Goal: Register for event/course

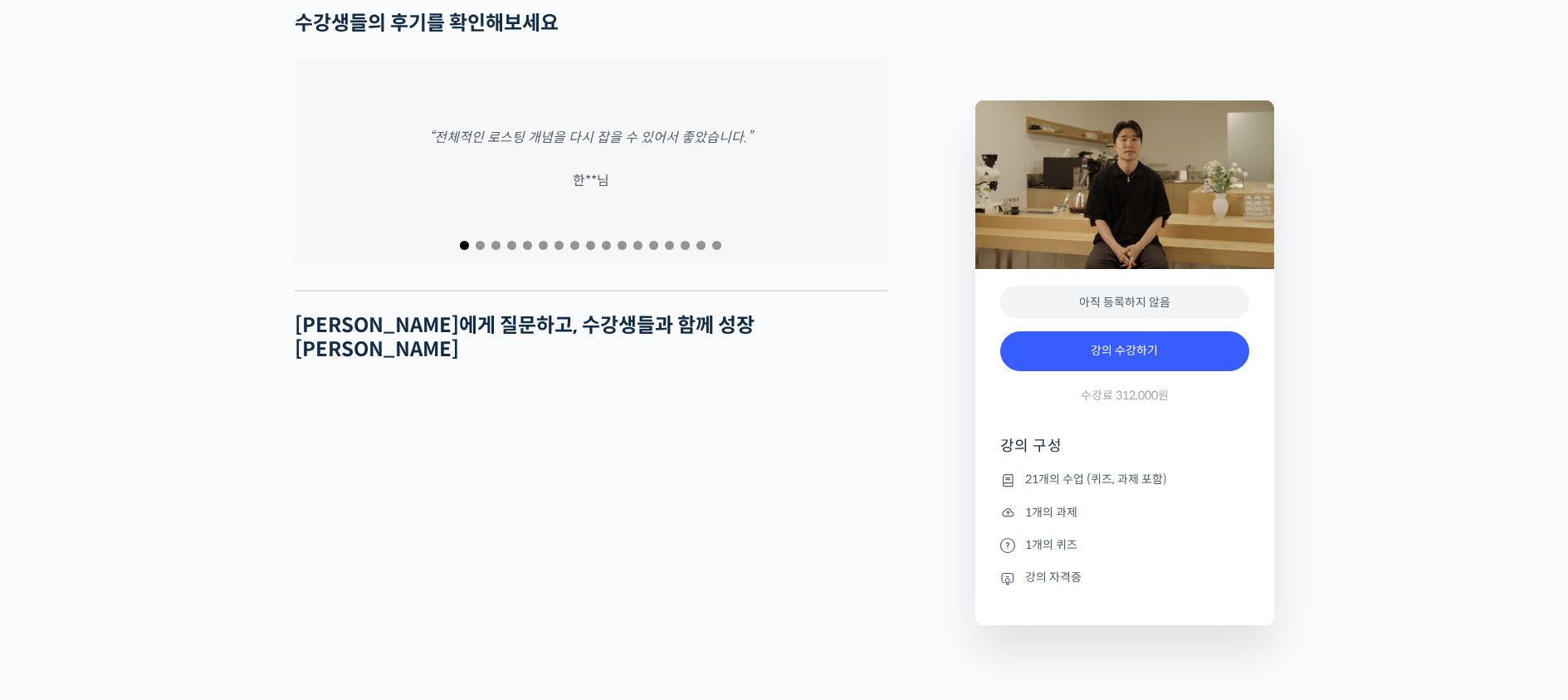
scroll to position [7052, 0]
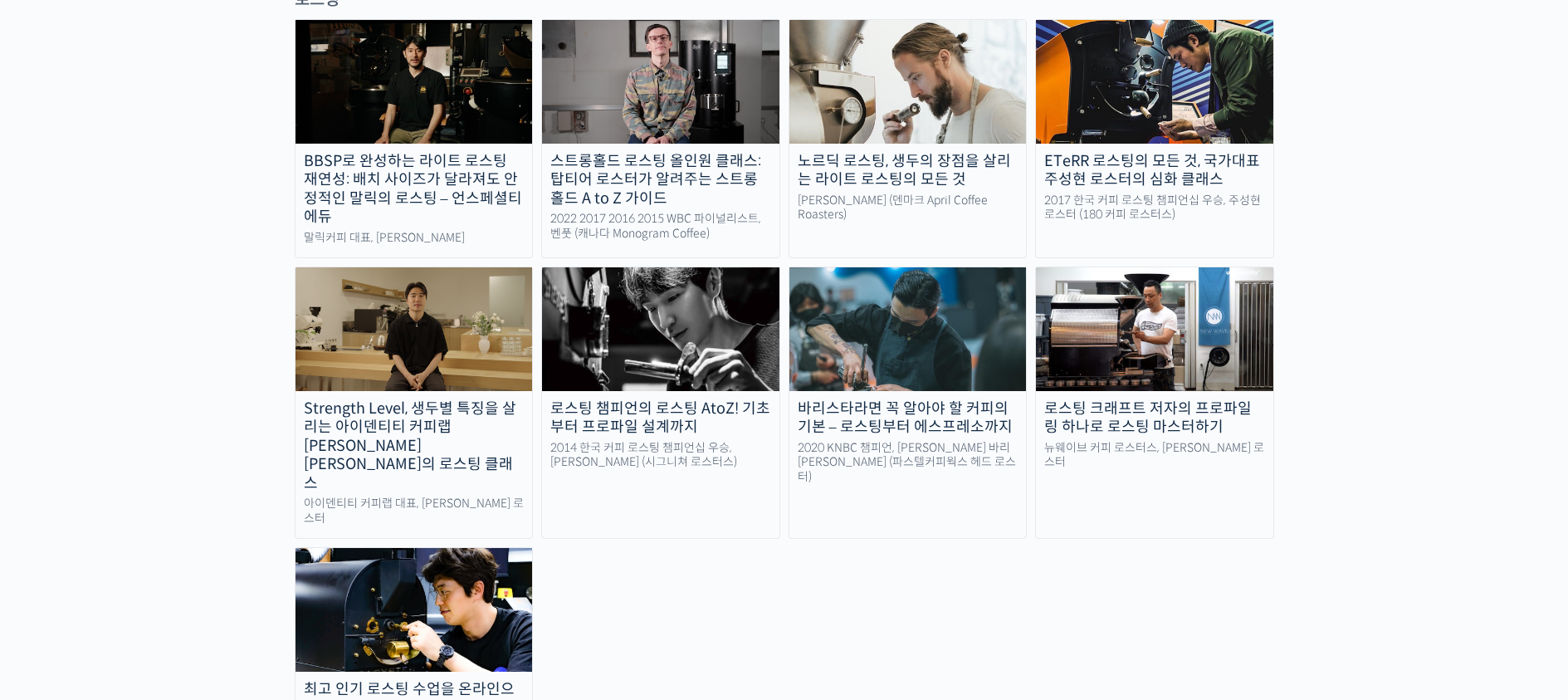
scroll to position [1469, 0]
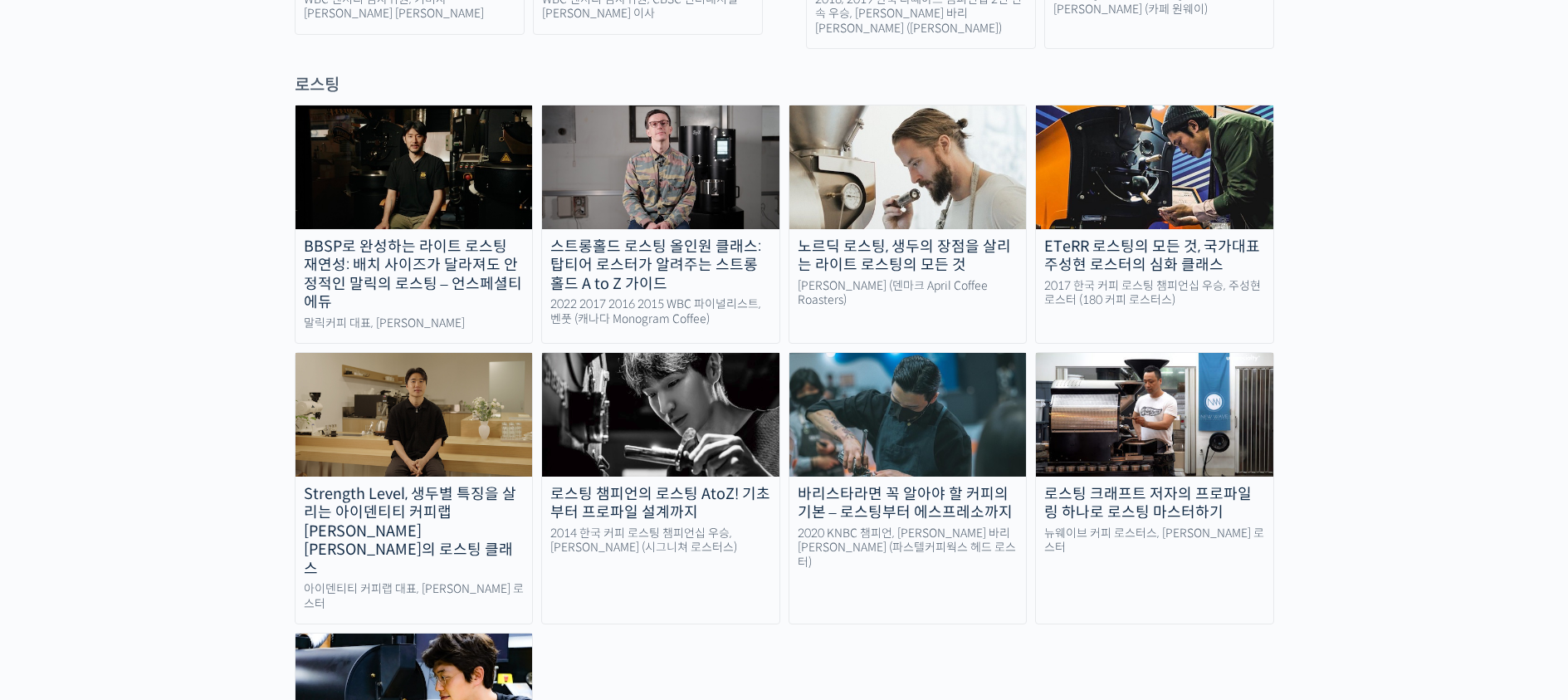
click at [444, 485] on div "Strength Level, 생두별 특징을 살리는 아이덴티티 커피랩 [PERSON_NAME] [PERSON_NAME]의 로스팅 클래스" at bounding box center [414, 531] width 238 height 93
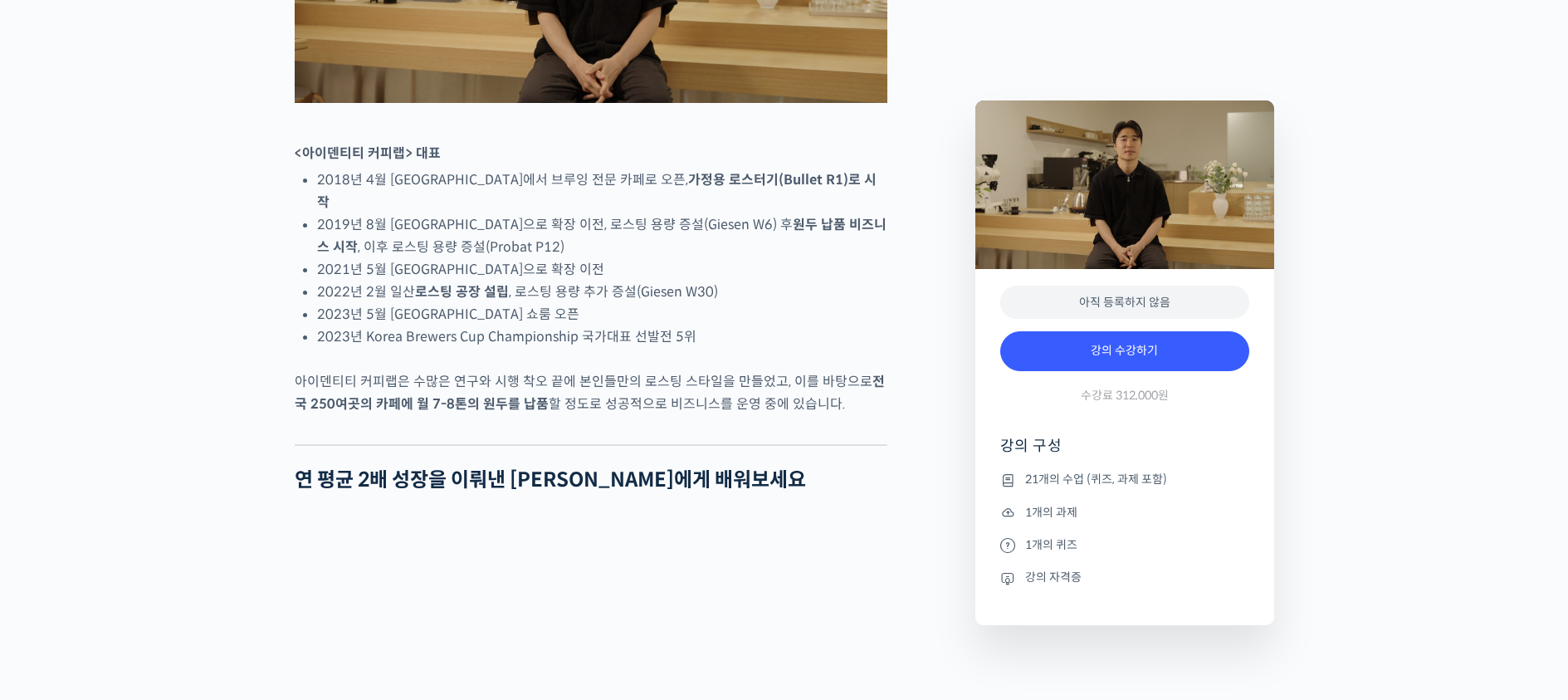
scroll to position [1334, 0]
